Goal: Information Seeking & Learning: Compare options

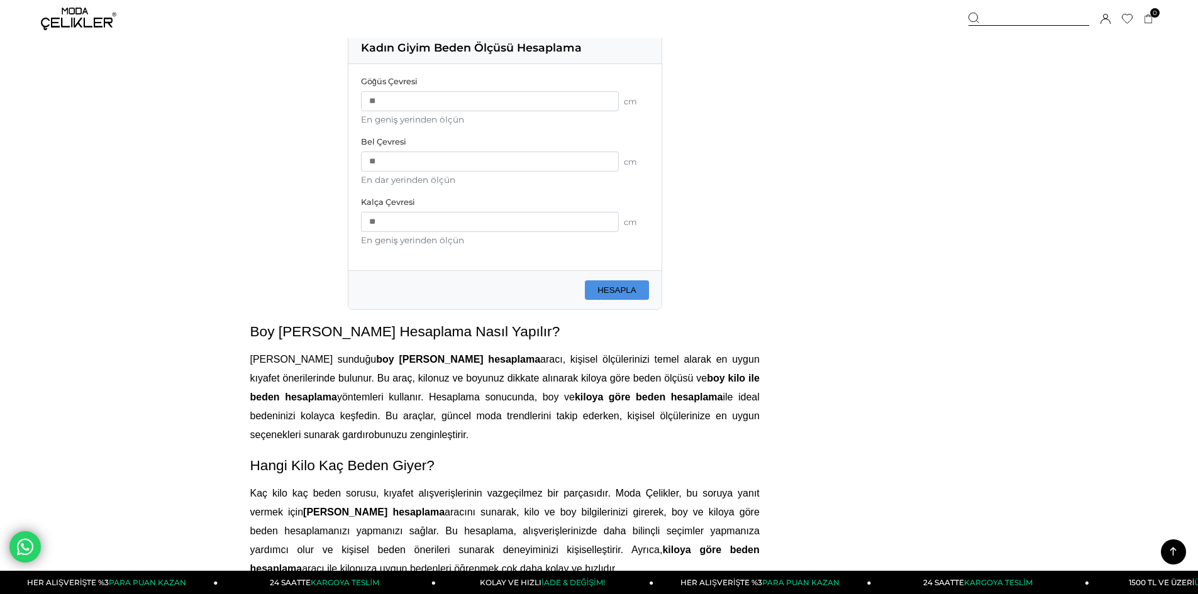
scroll to position [1258, 0]
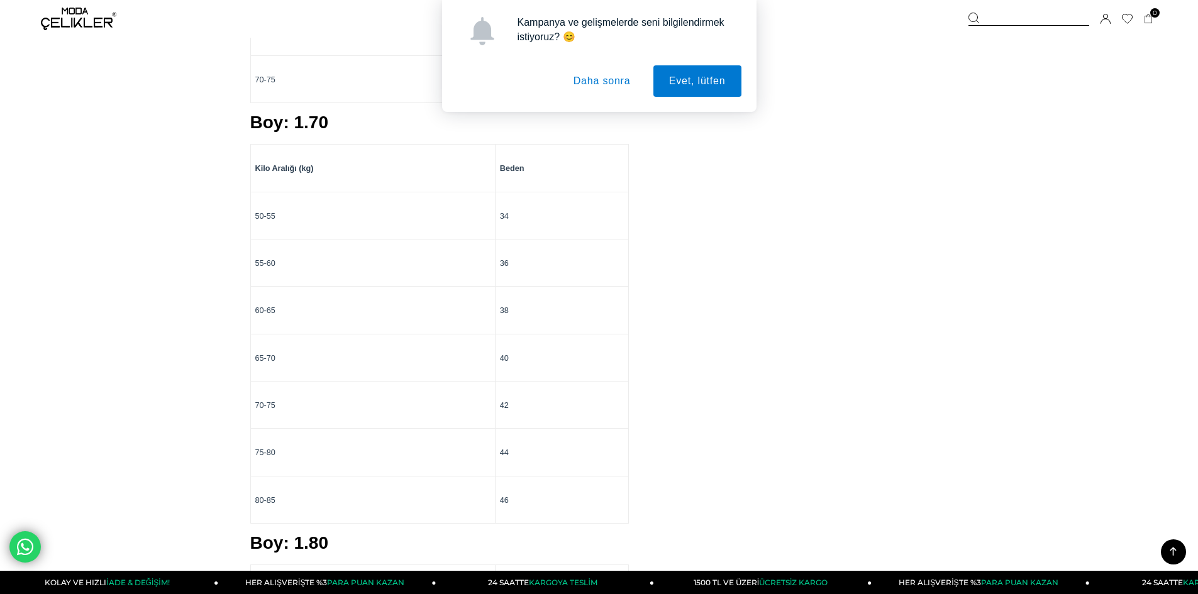
scroll to position [1761, 0]
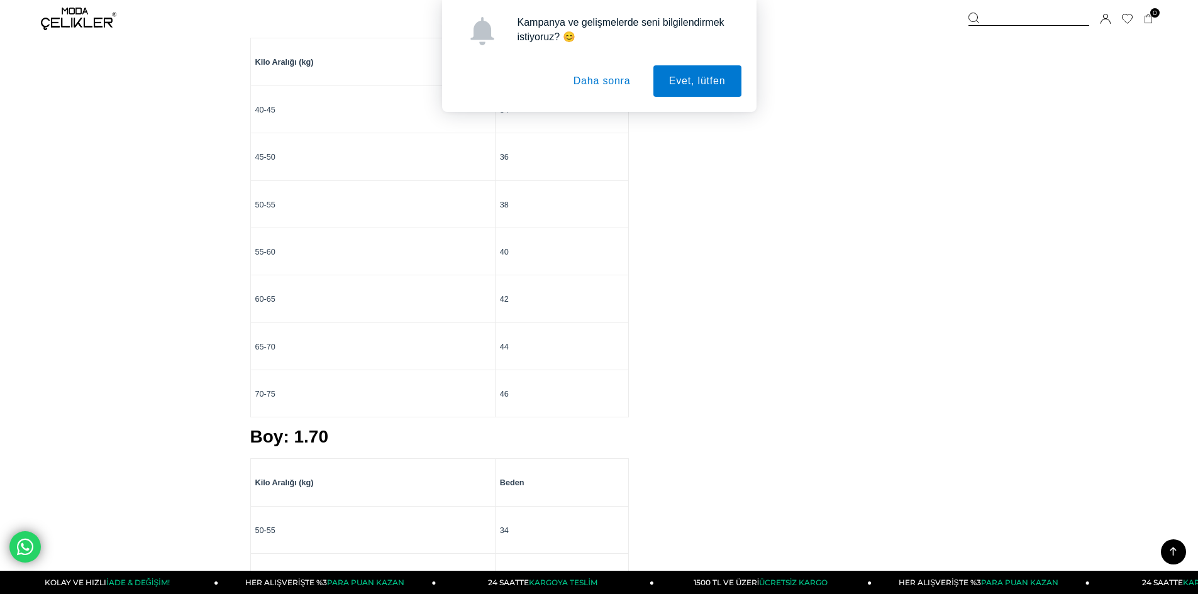
click at [611, 82] on button "Daha sonra" at bounding box center [602, 80] width 89 height 31
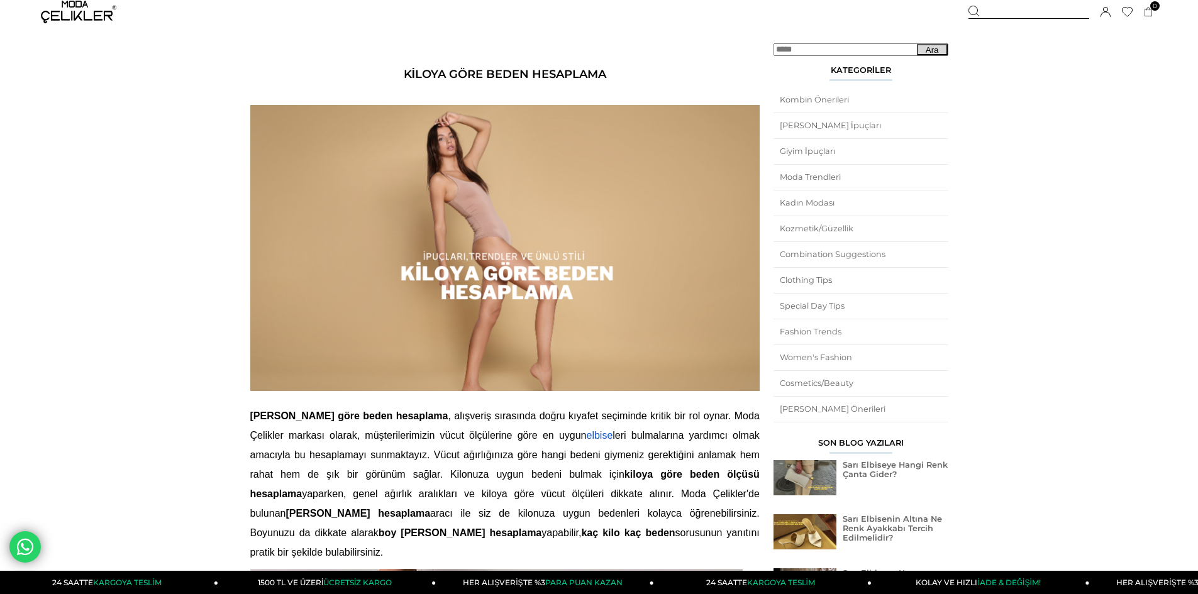
scroll to position [0, 0]
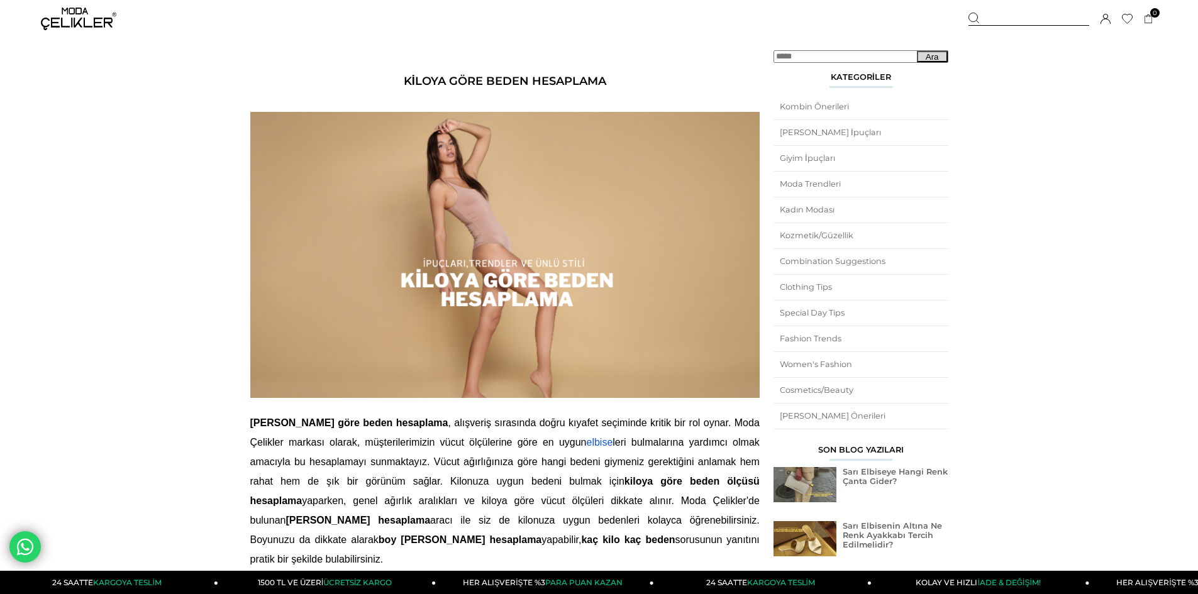
click at [77, 19] on img at bounding box center [78, 19] width 75 height 23
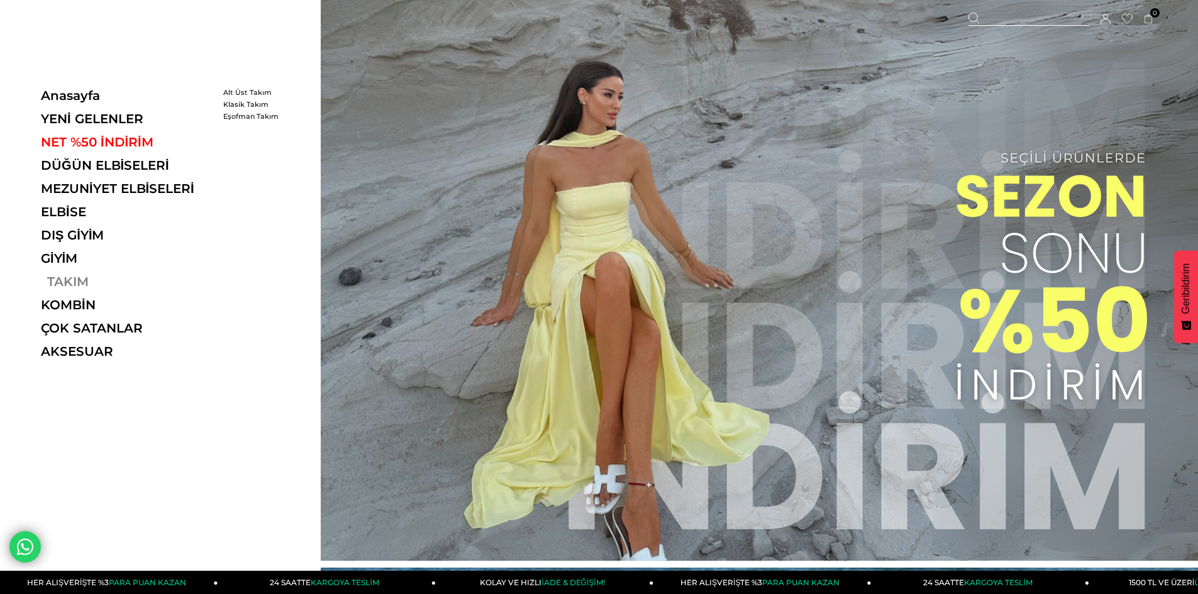
click at [59, 281] on link "TAKIM" at bounding box center [127, 281] width 173 height 15
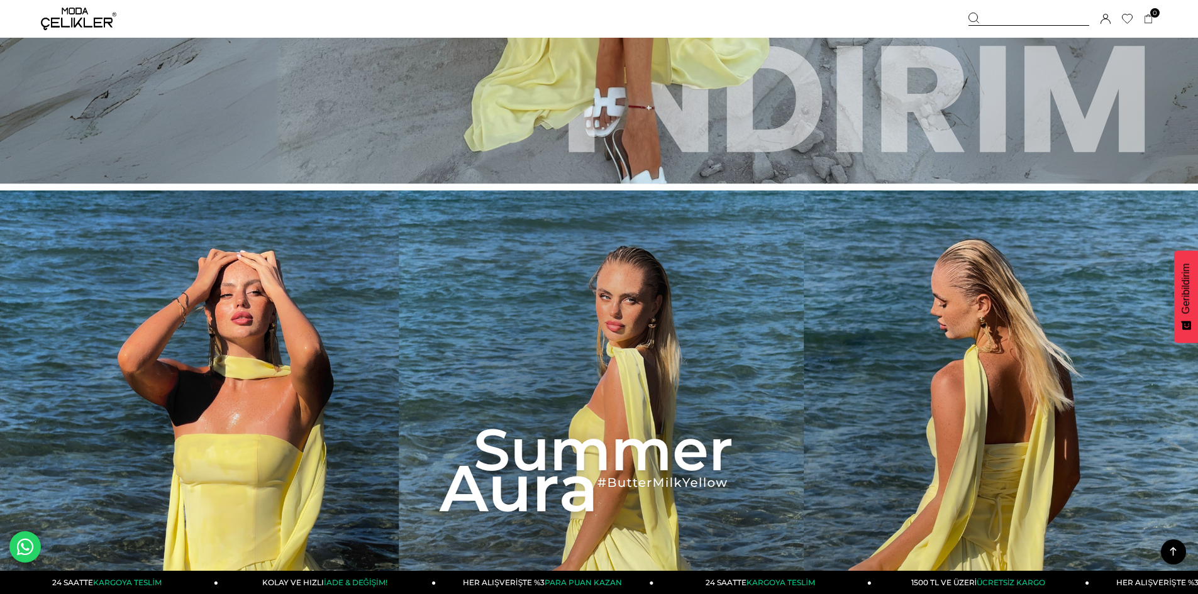
scroll to position [692, 0]
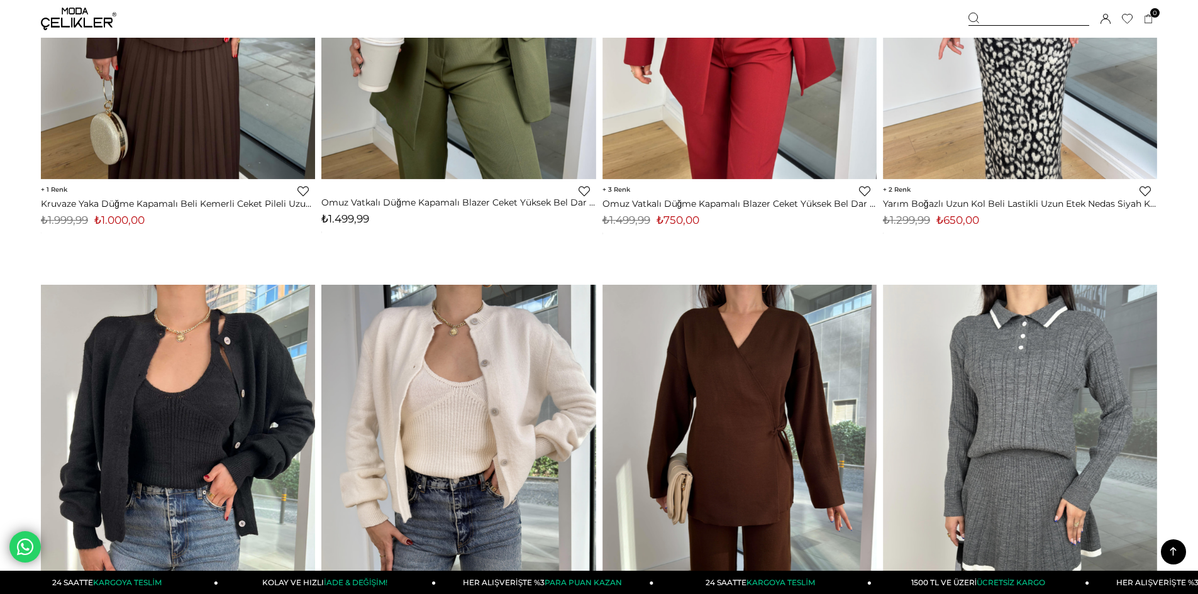
scroll to position [8620, 0]
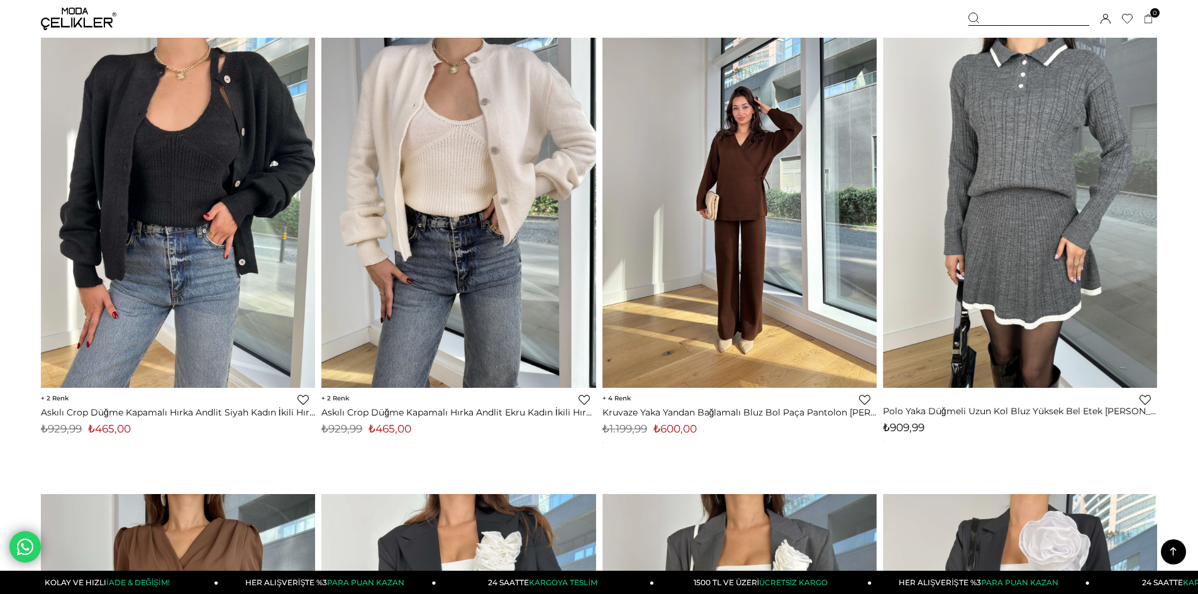
click at [744, 230] on img at bounding box center [740, 205] width 274 height 365
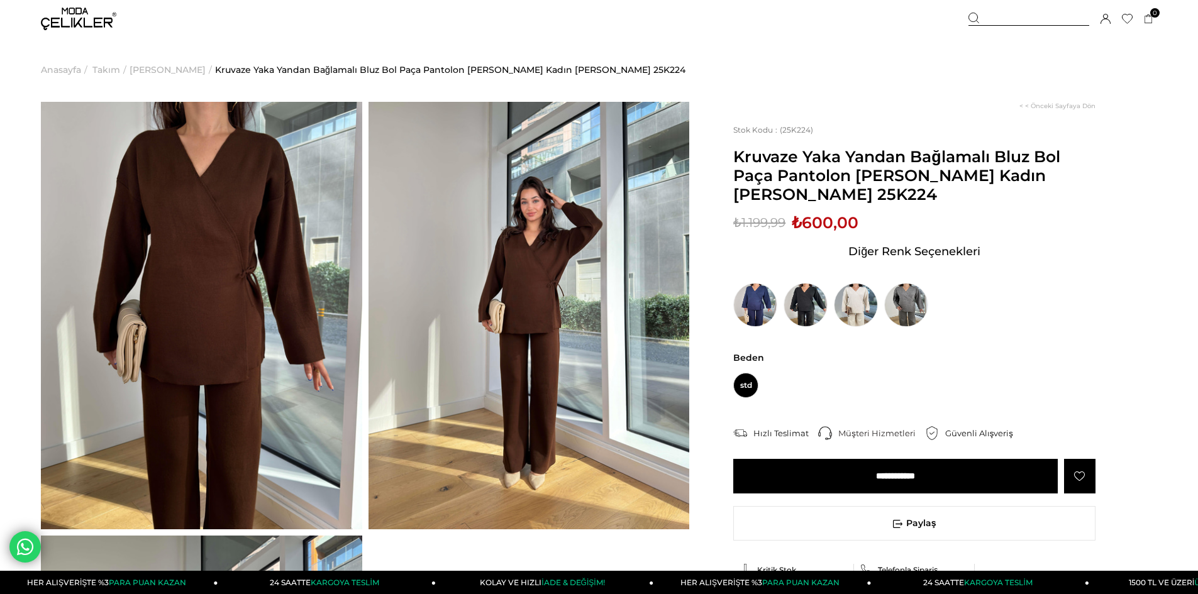
click at [431, 252] on img at bounding box center [529, 316] width 321 height 428
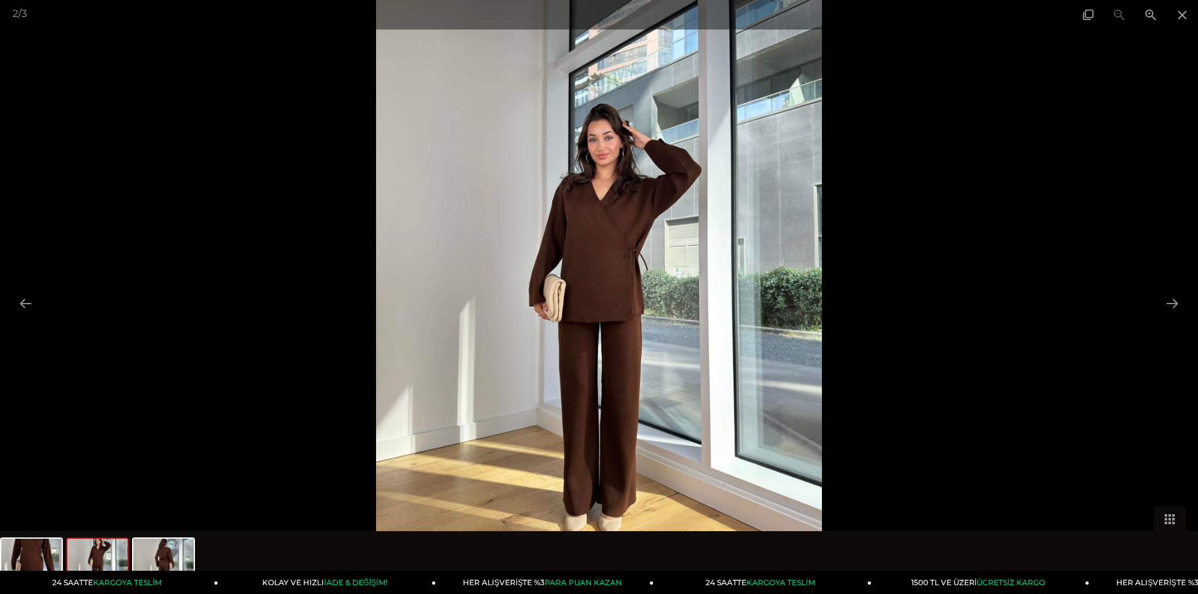
click at [637, 260] on img at bounding box center [599, 297] width 446 height 594
click at [1168, 304] on button at bounding box center [1172, 303] width 26 height 25
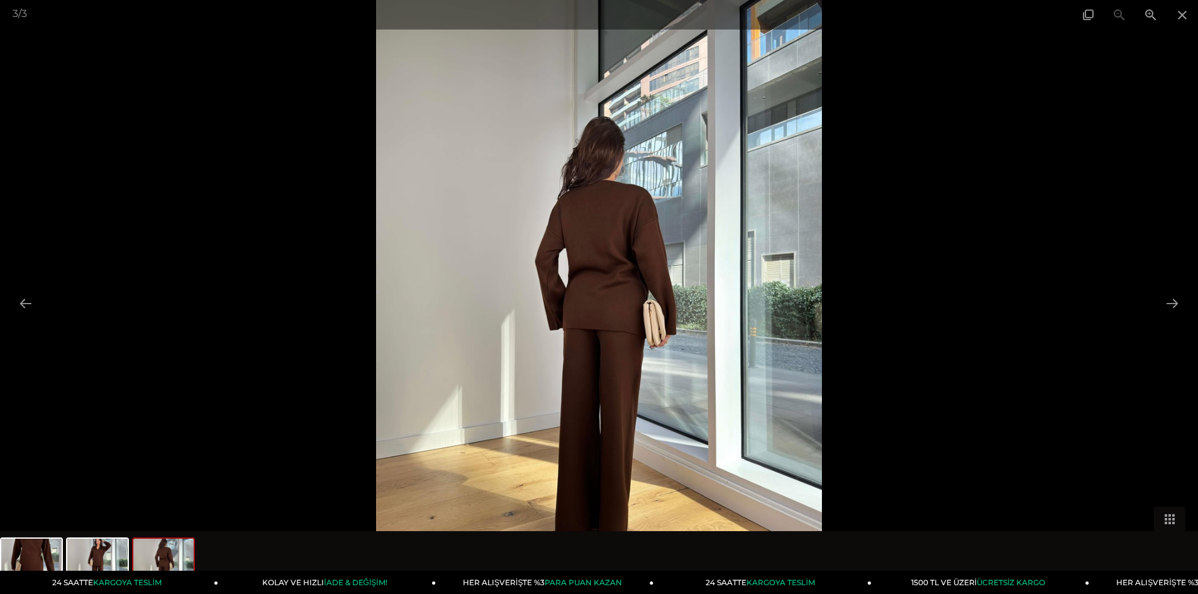
click at [574, 298] on img at bounding box center [599, 297] width 446 height 594
click at [1175, 304] on button at bounding box center [1172, 303] width 26 height 25
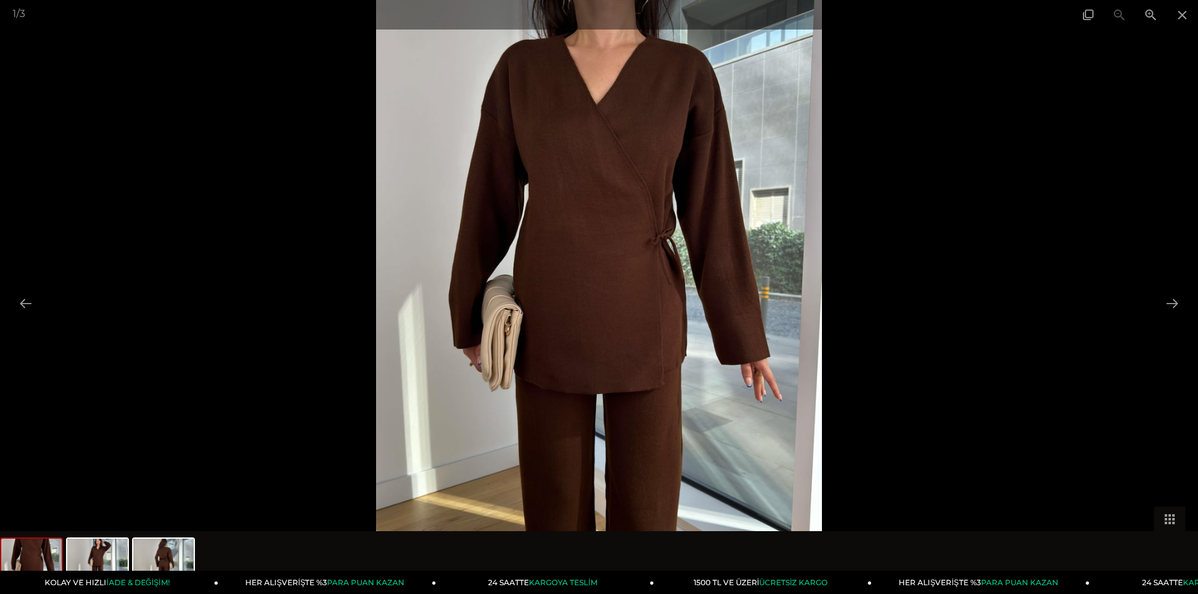
click at [571, 272] on img at bounding box center [599, 297] width 446 height 594
click at [1190, 15] on span at bounding box center [1182, 15] width 31 height 30
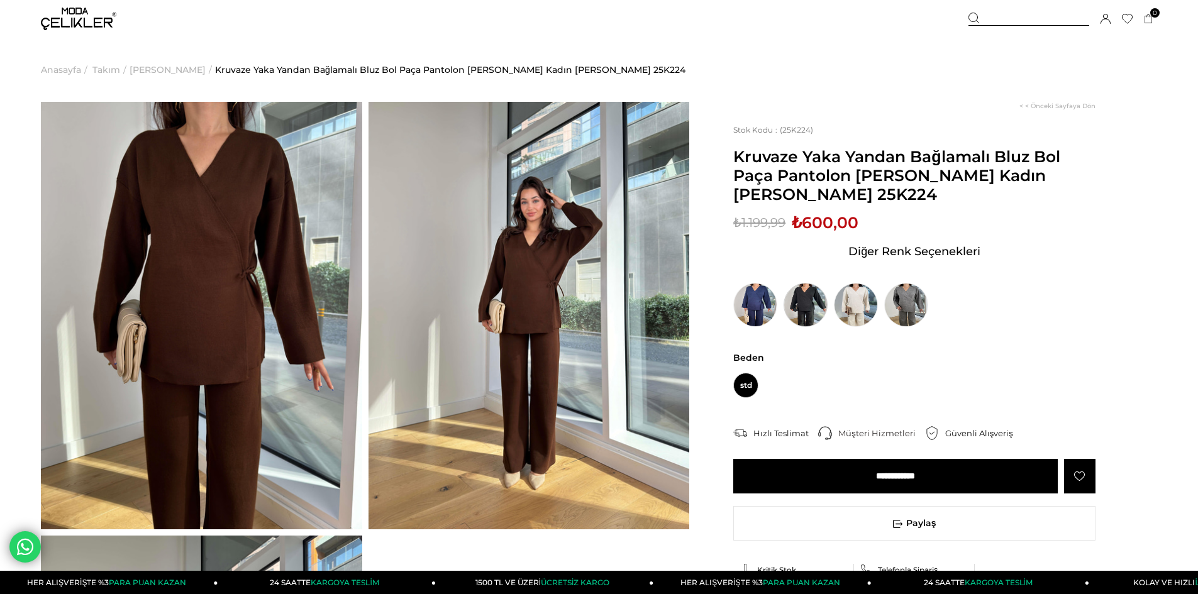
click at [810, 308] on img at bounding box center [806, 305] width 44 height 44
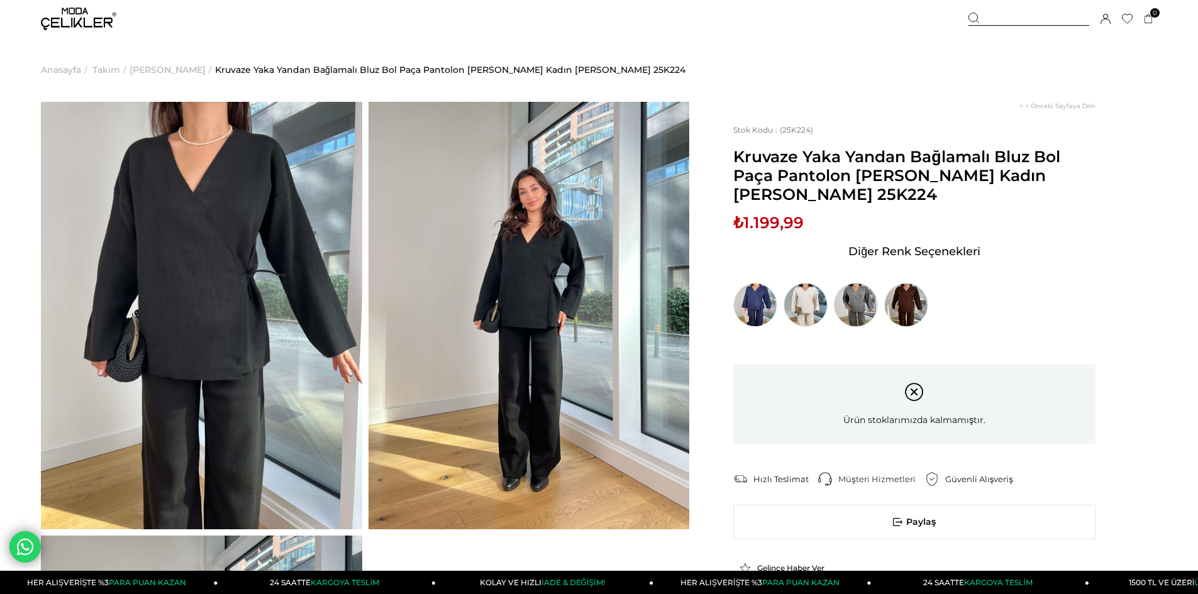
click at [854, 299] on img at bounding box center [856, 305] width 44 height 44
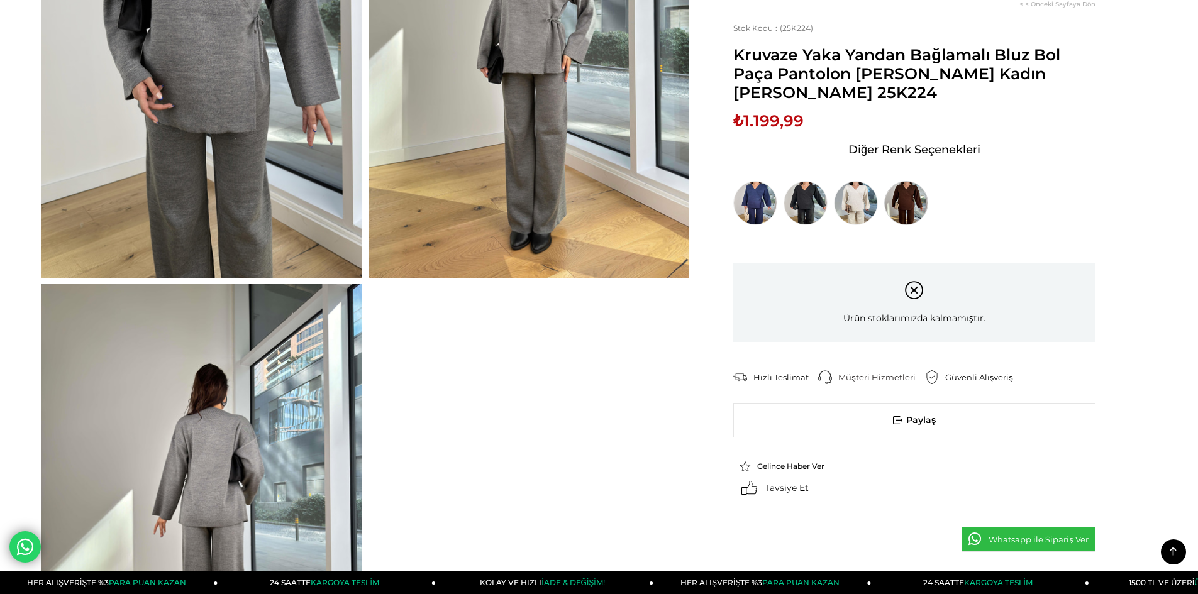
click at [900, 210] on img at bounding box center [906, 203] width 44 height 44
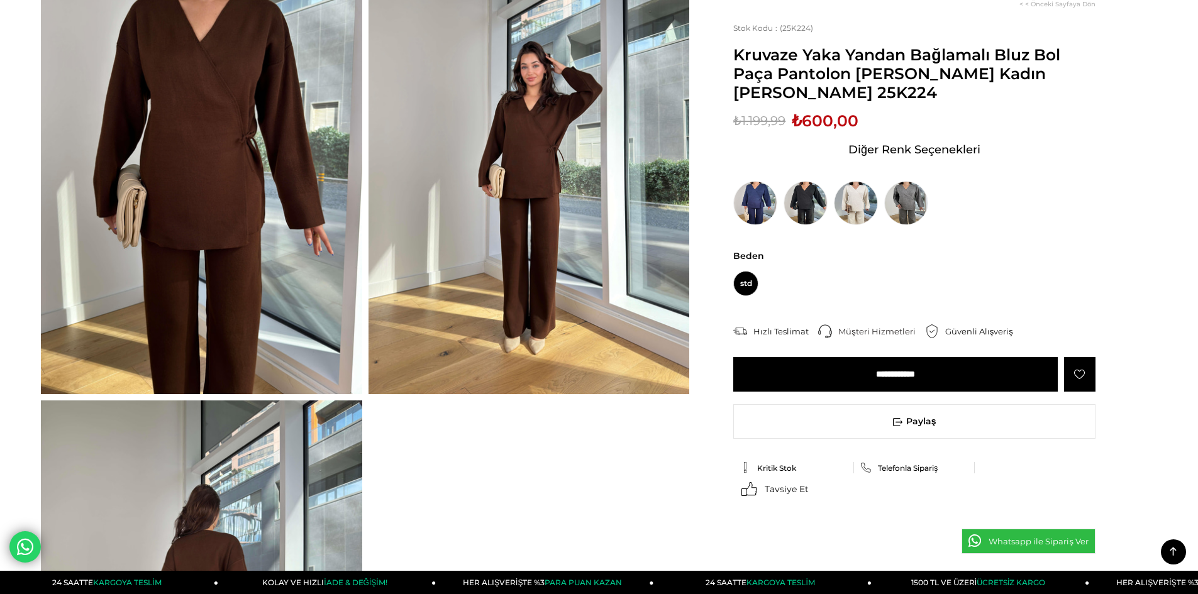
scroll to position [126, 0]
